Goal: Transaction & Acquisition: Book appointment/travel/reservation

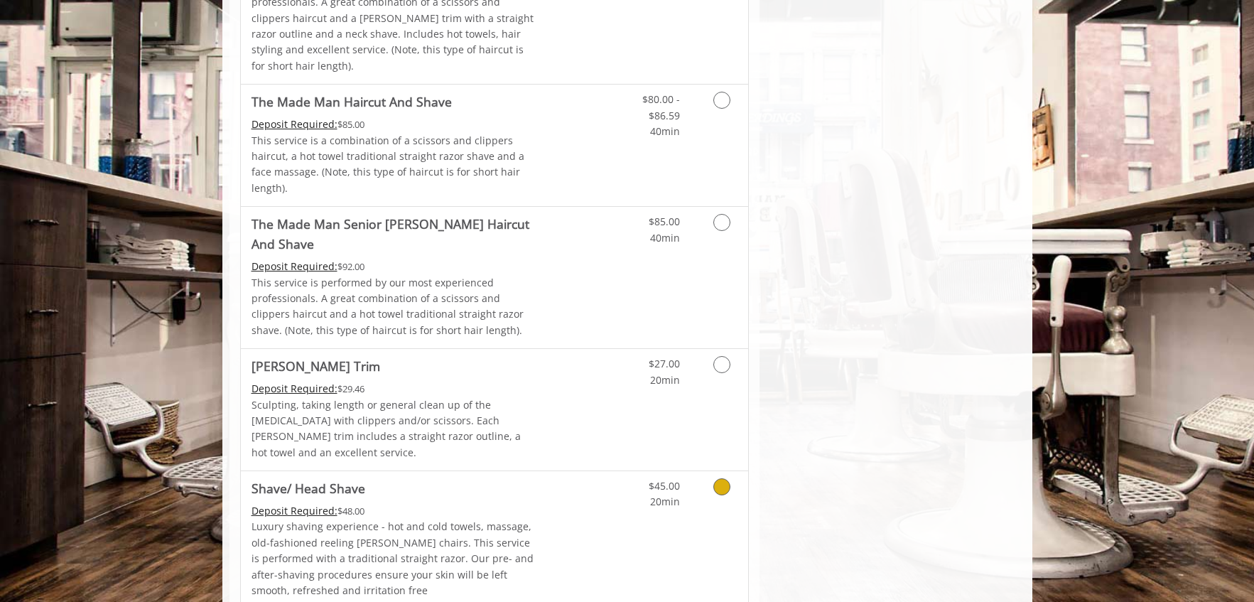
scroll to position [1350, 0]
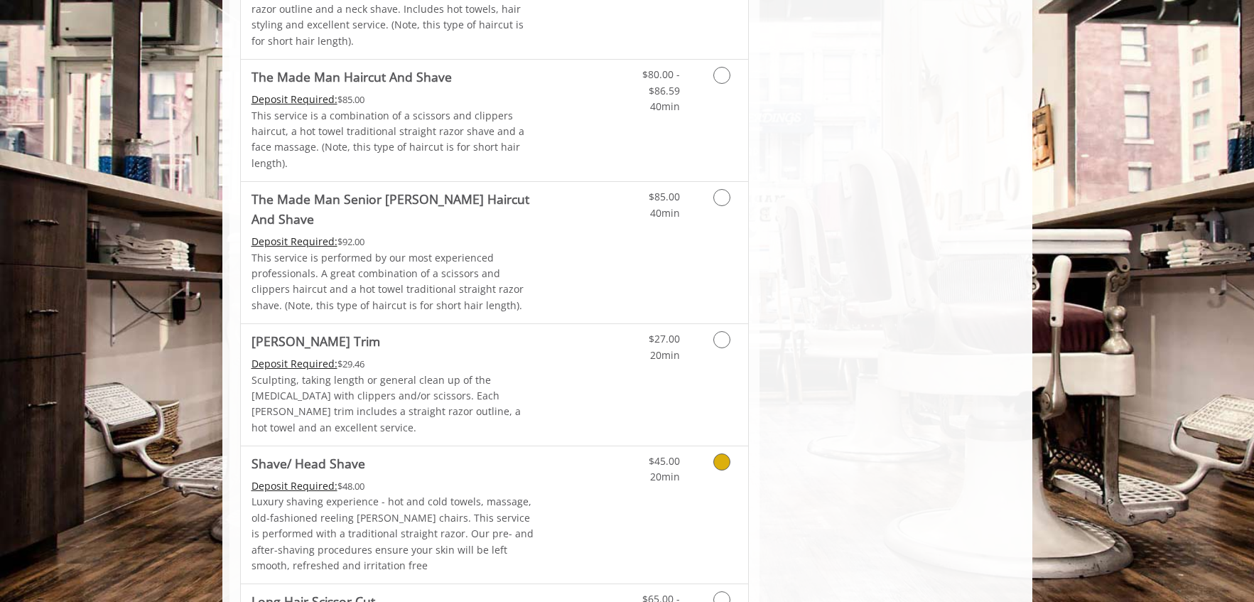
click at [511, 494] on p "Luxury shaving experience - hot and cold towels, massage, old-fashioned reeling…" at bounding box center [394, 534] width 286 height 80
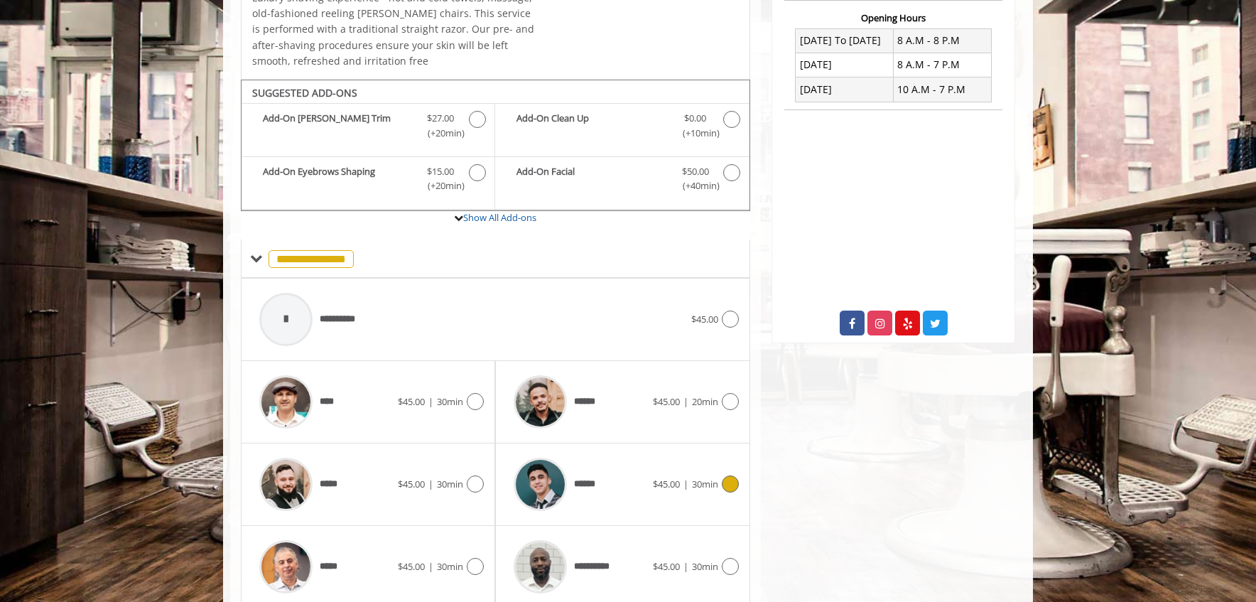
scroll to position [452, 0]
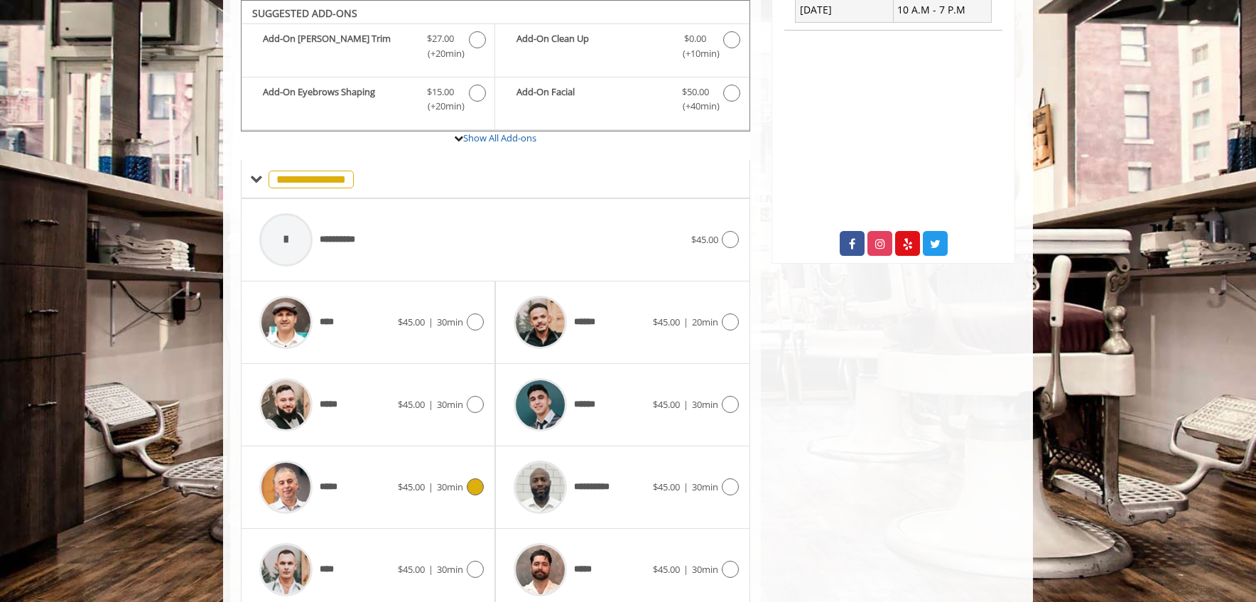
click at [475, 485] on icon at bounding box center [475, 486] width 17 height 17
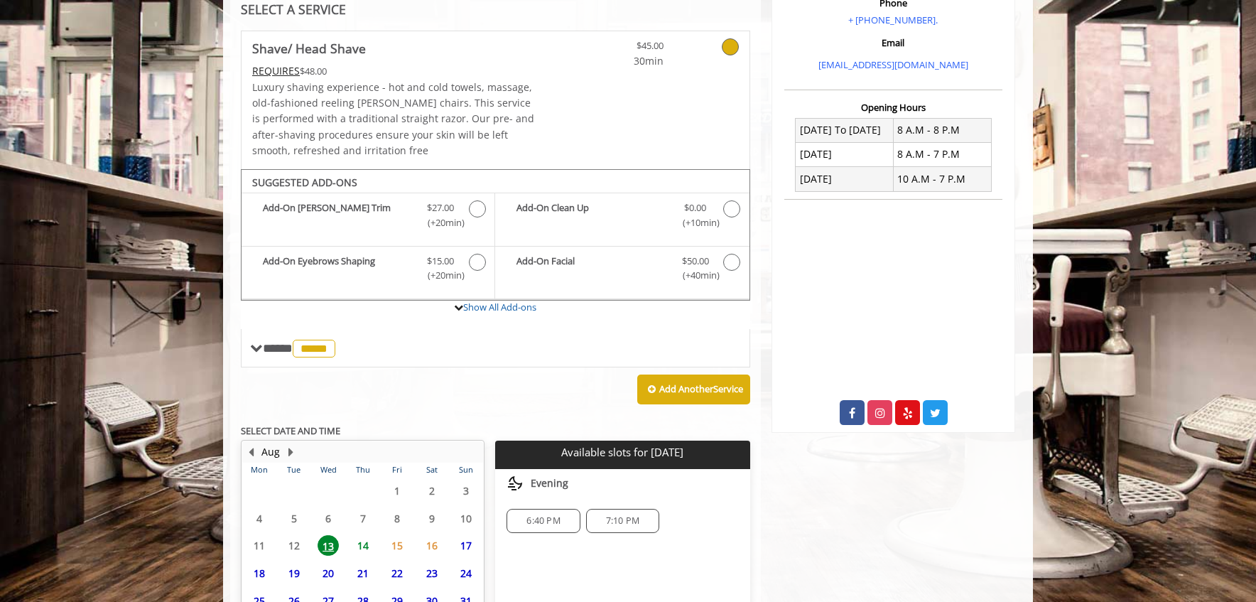
scroll to position [414, 0]
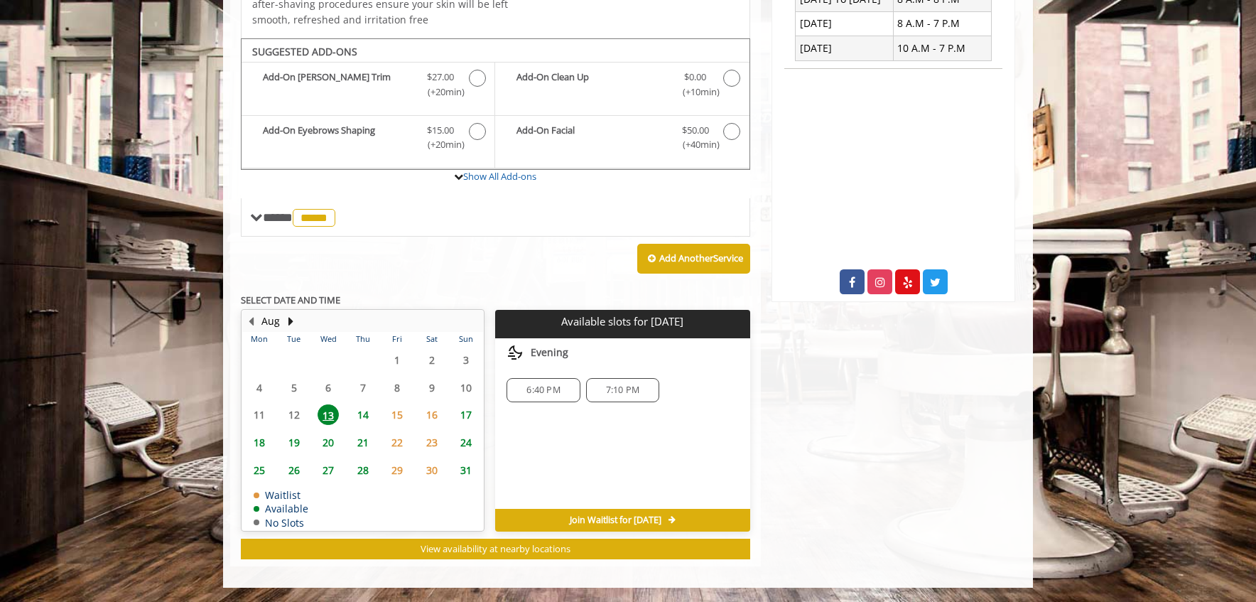
click at [602, 519] on span "Join Waitlist for [DATE]" at bounding box center [616, 519] width 92 height 11
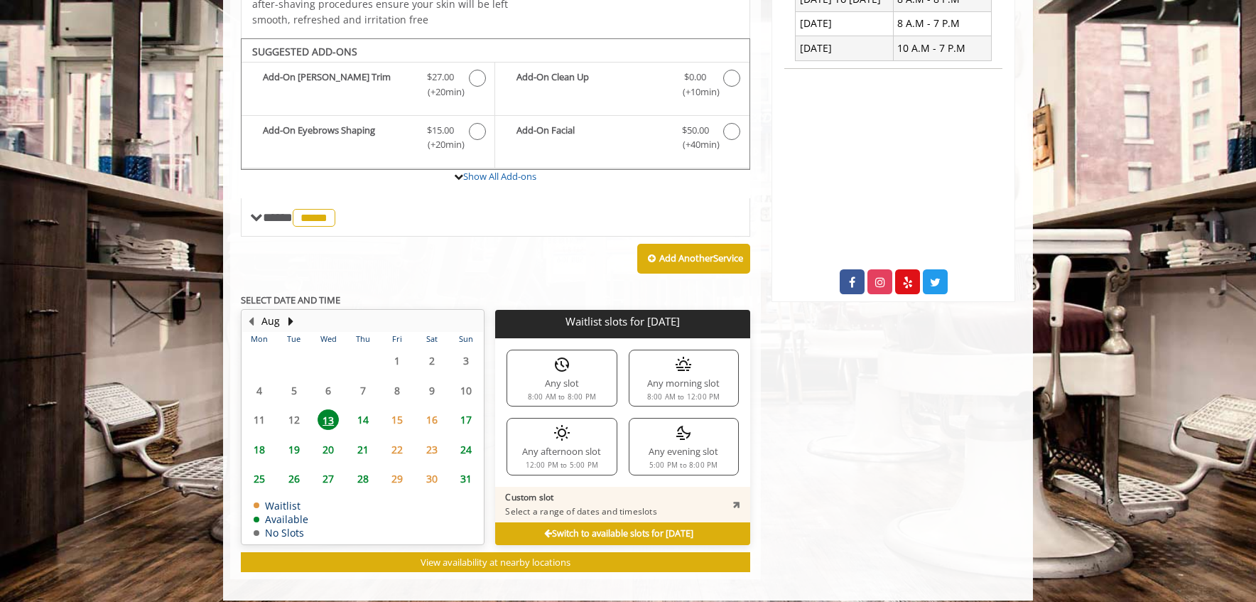
click at [683, 444] on div "Any evening slot 5:00 PM to 8:00 PM" at bounding box center [684, 446] width 110 height 57
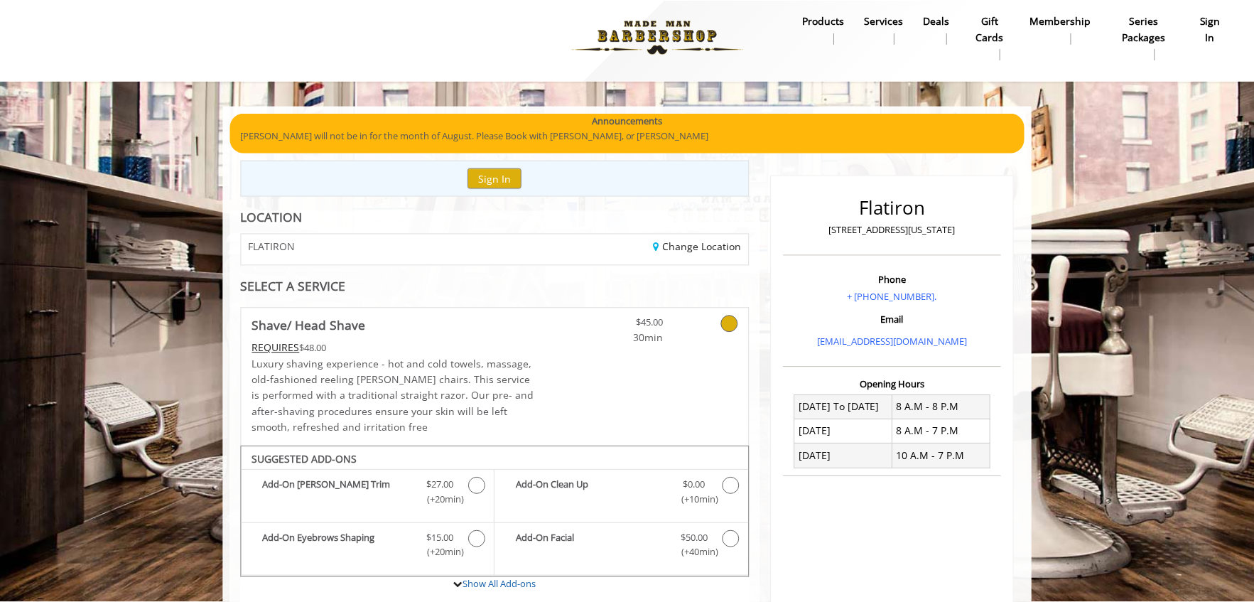
scroll to position [0, 0]
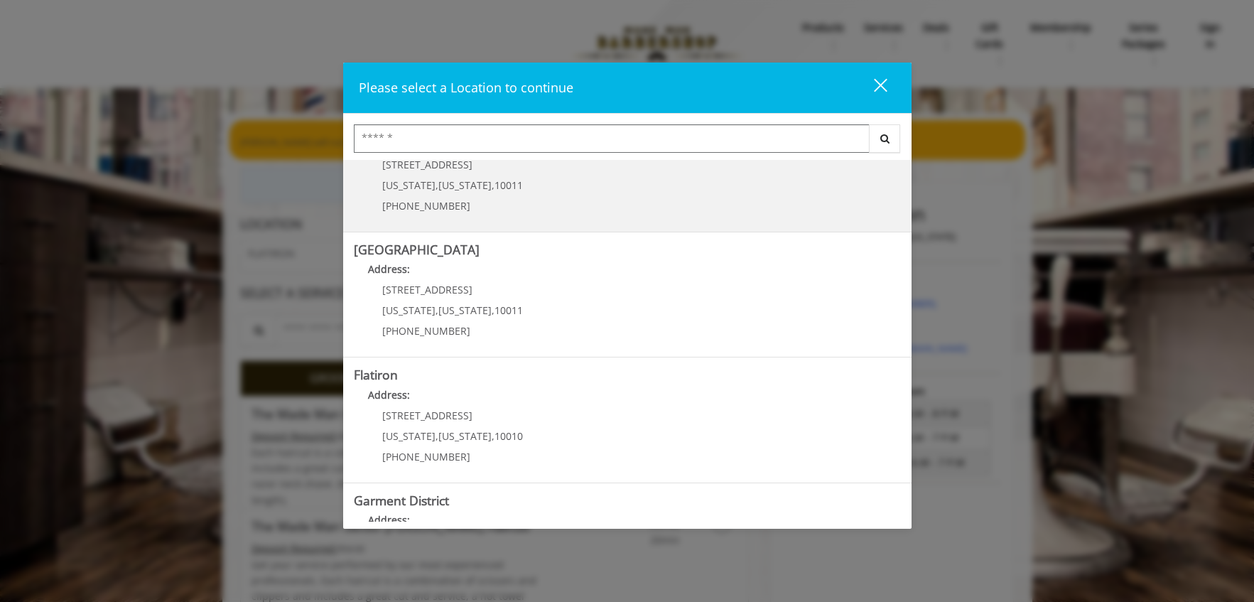
scroll to position [213, 0]
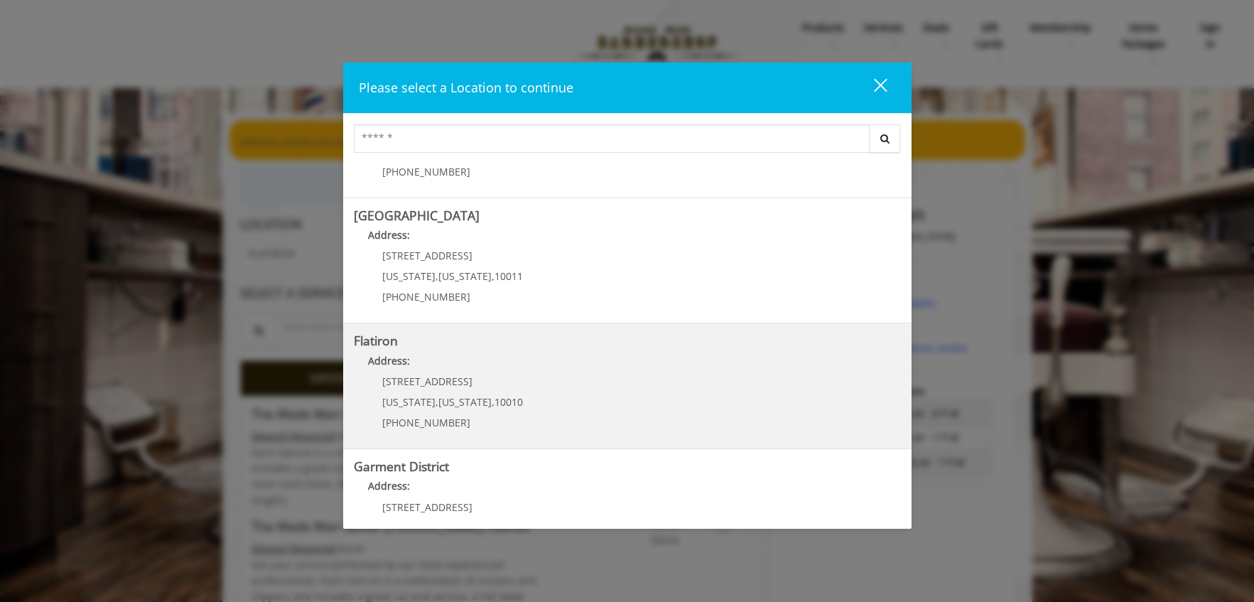
click at [418, 385] on span "10 E 23rd St" at bounding box center [427, 380] width 90 height 13
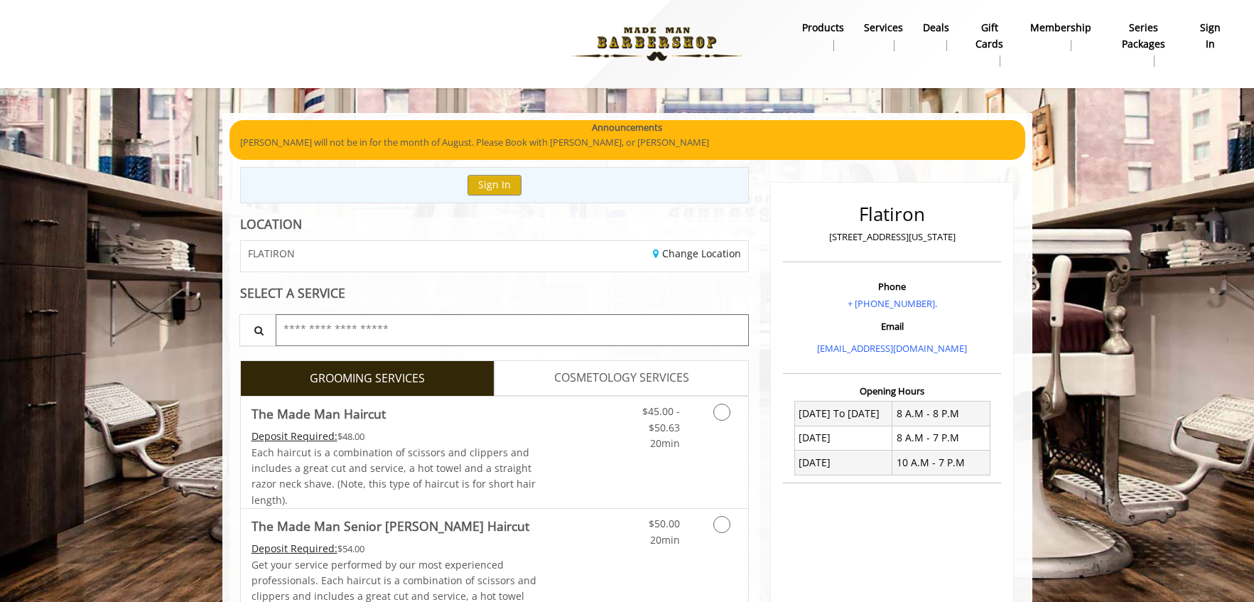
click at [396, 337] on input "text" at bounding box center [513, 330] width 474 height 32
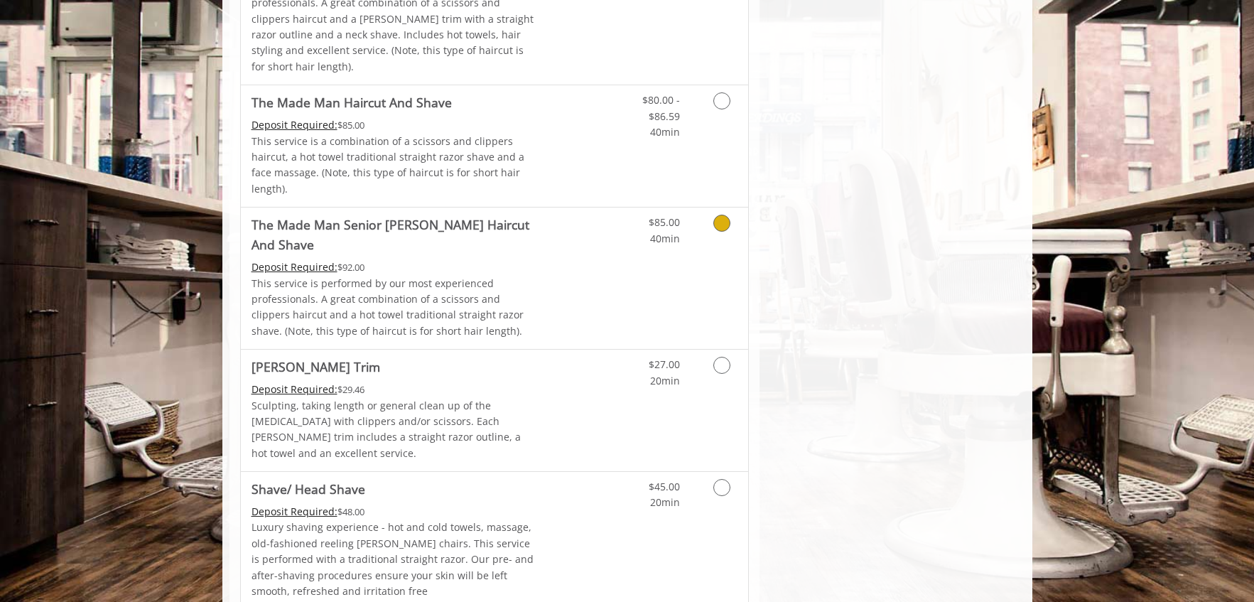
scroll to position [1350, 0]
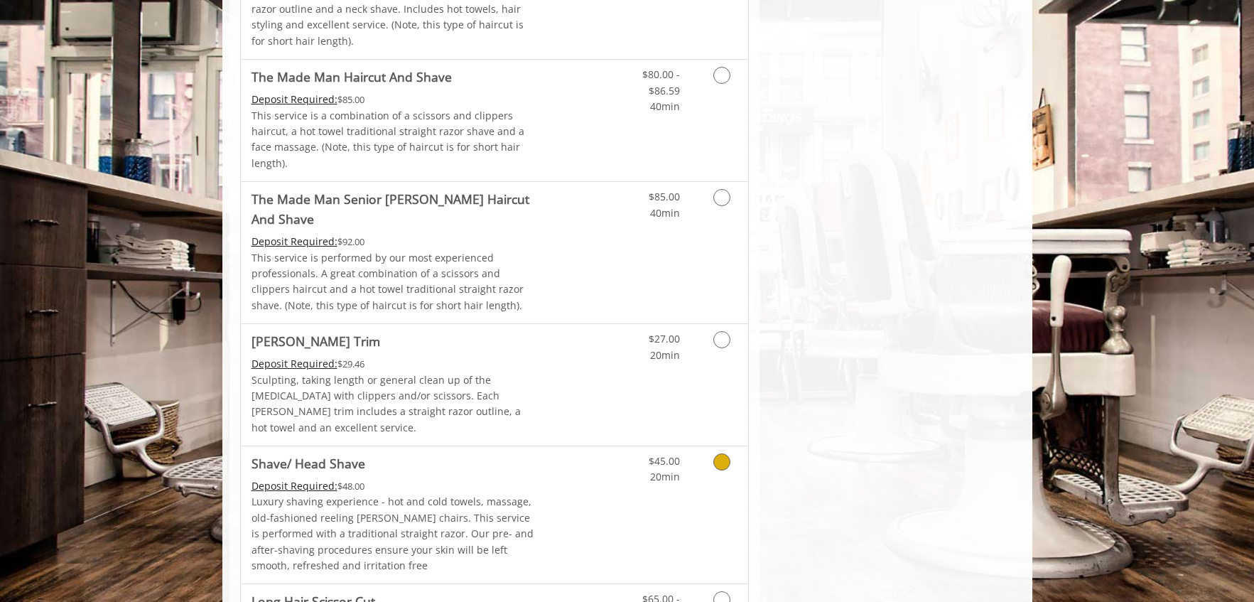
click at [394, 494] on p "Luxury shaving experience - hot and cold towels, massage, old-fashioned reeling…" at bounding box center [394, 534] width 286 height 80
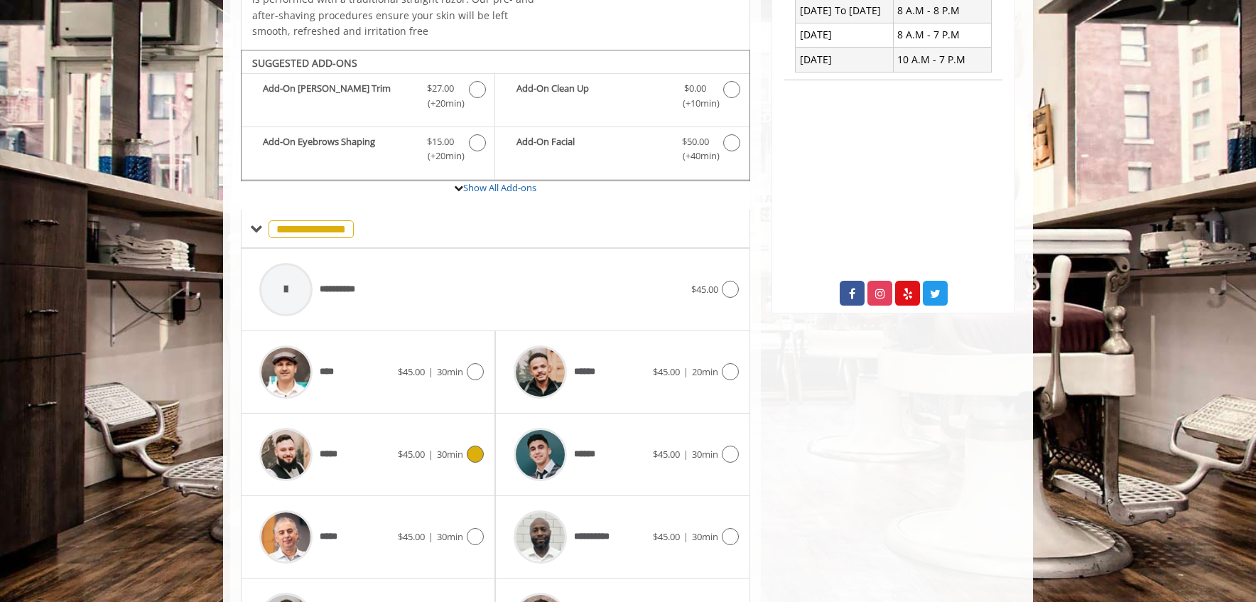
scroll to position [452, 0]
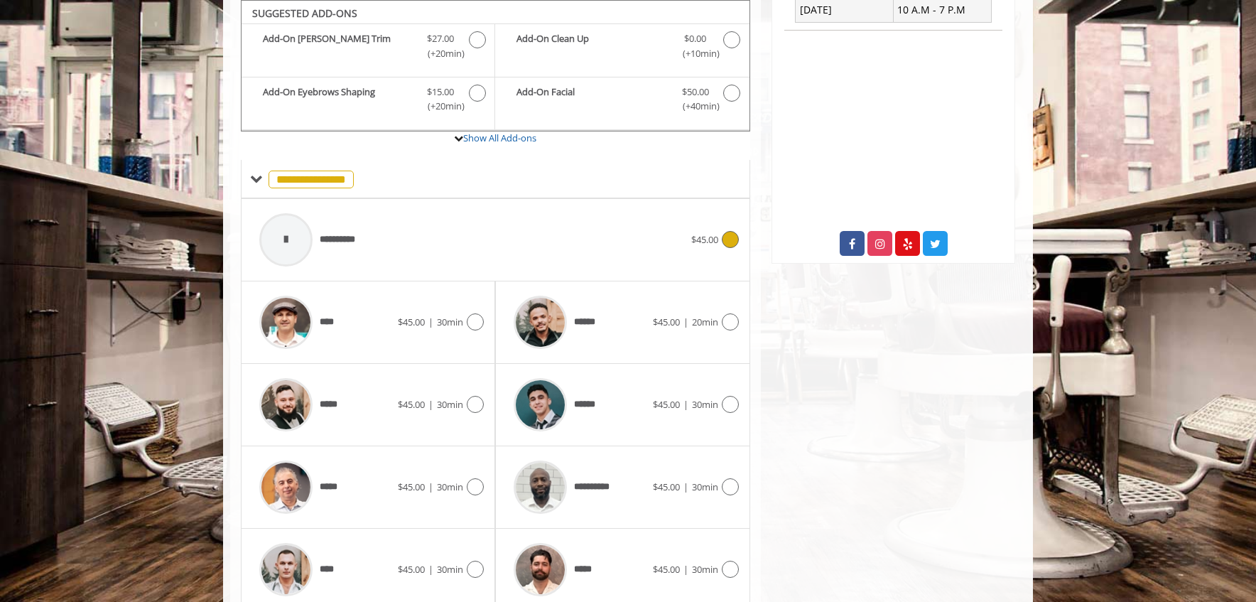
click at [292, 238] on div at bounding box center [285, 239] width 53 height 53
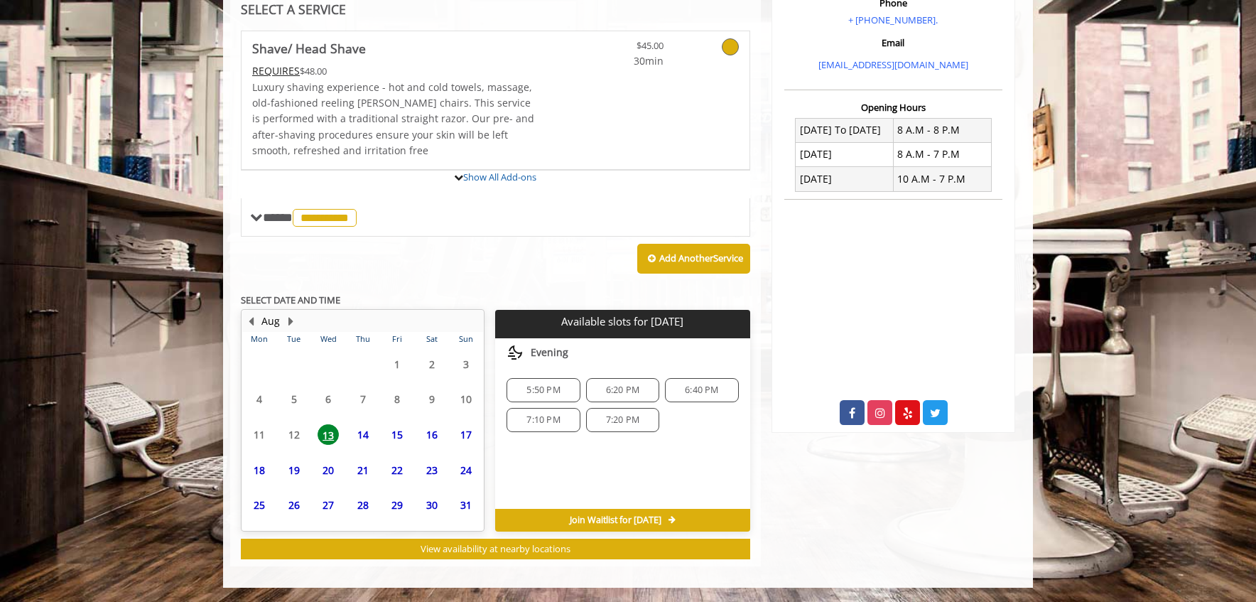
scroll to position [414, 0]
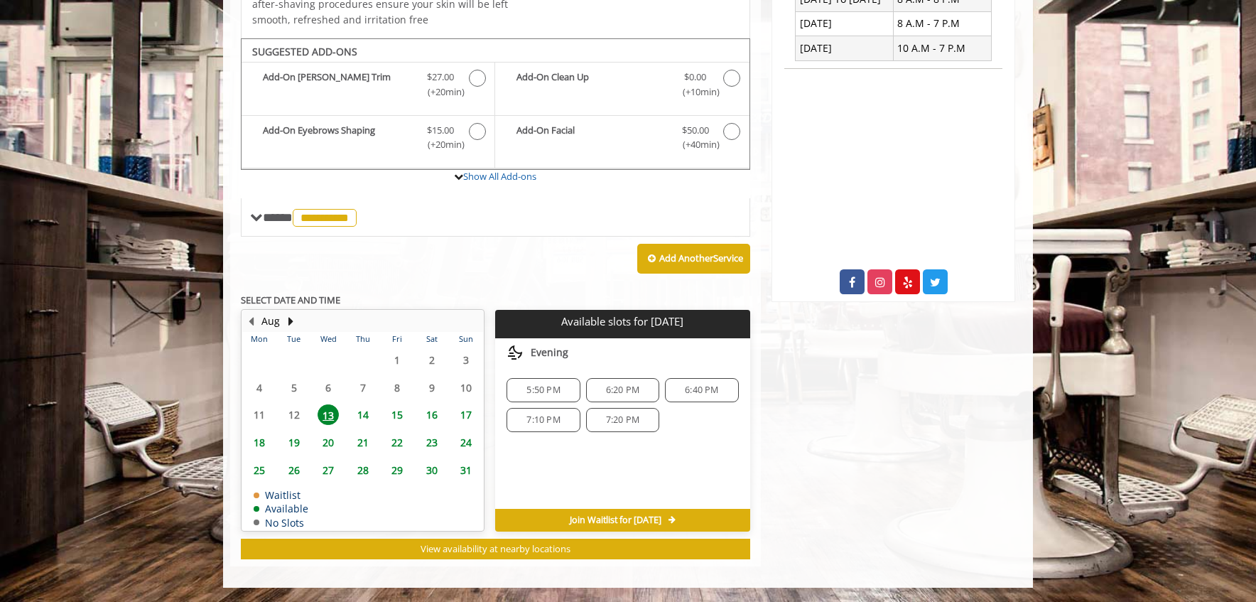
click at [537, 391] on span "5:50 PM" at bounding box center [542, 389] width 33 height 11
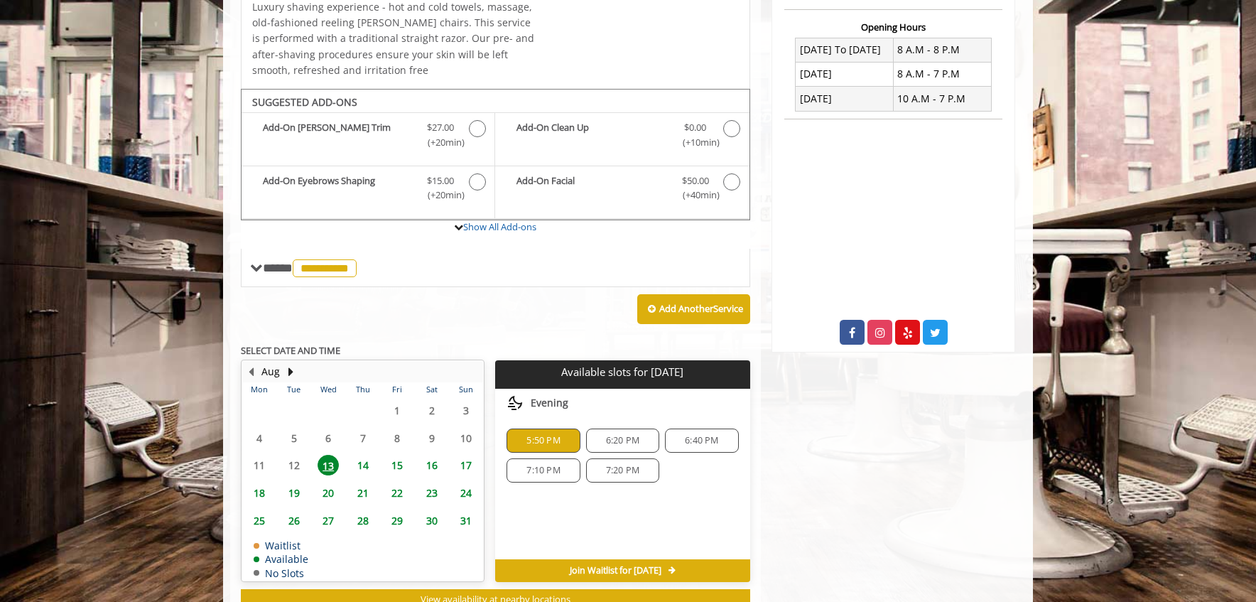
scroll to position [386, 0]
